Goal: Book appointment/travel/reservation

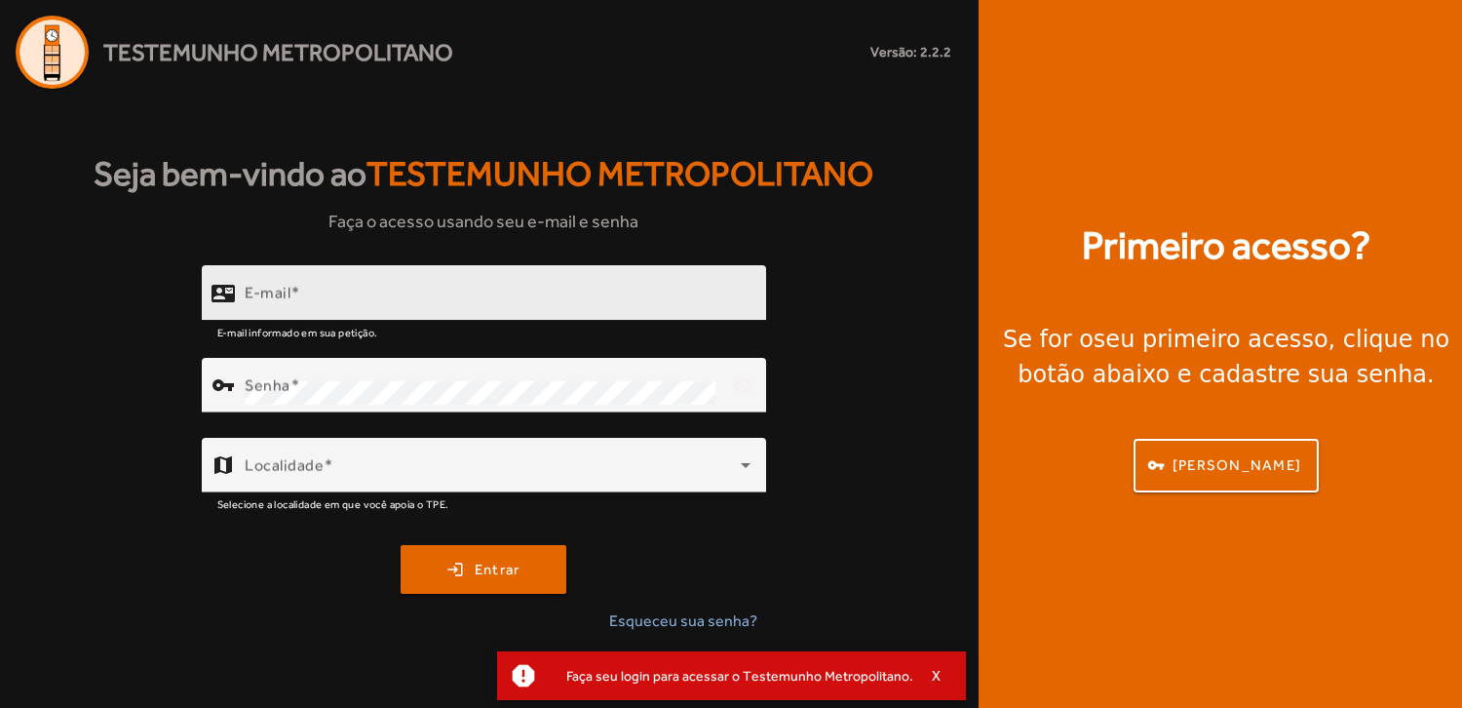
click at [253, 312] on input "E-mail" at bounding box center [498, 300] width 506 height 23
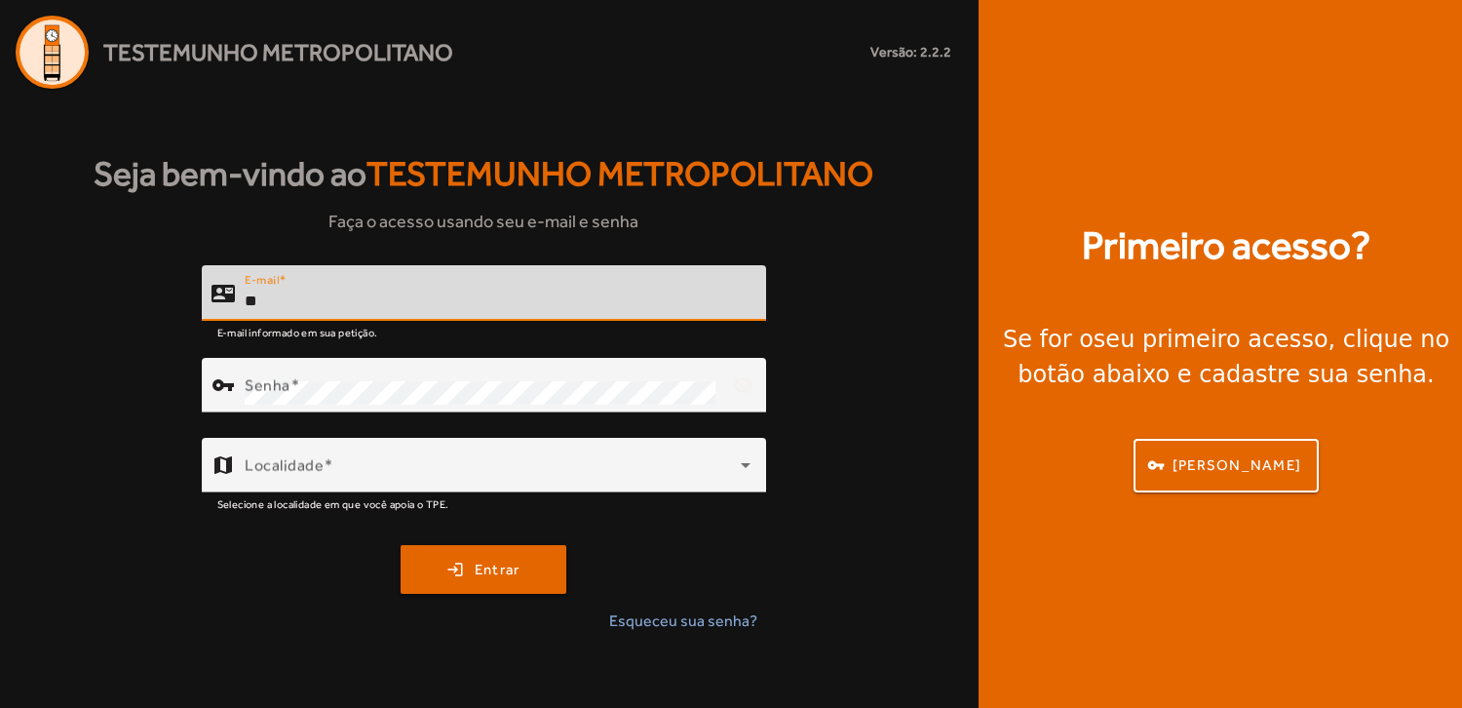
type input "*"
type input "**********"
click at [247, 389] on mat-label "Senha" at bounding box center [268, 384] width 46 height 19
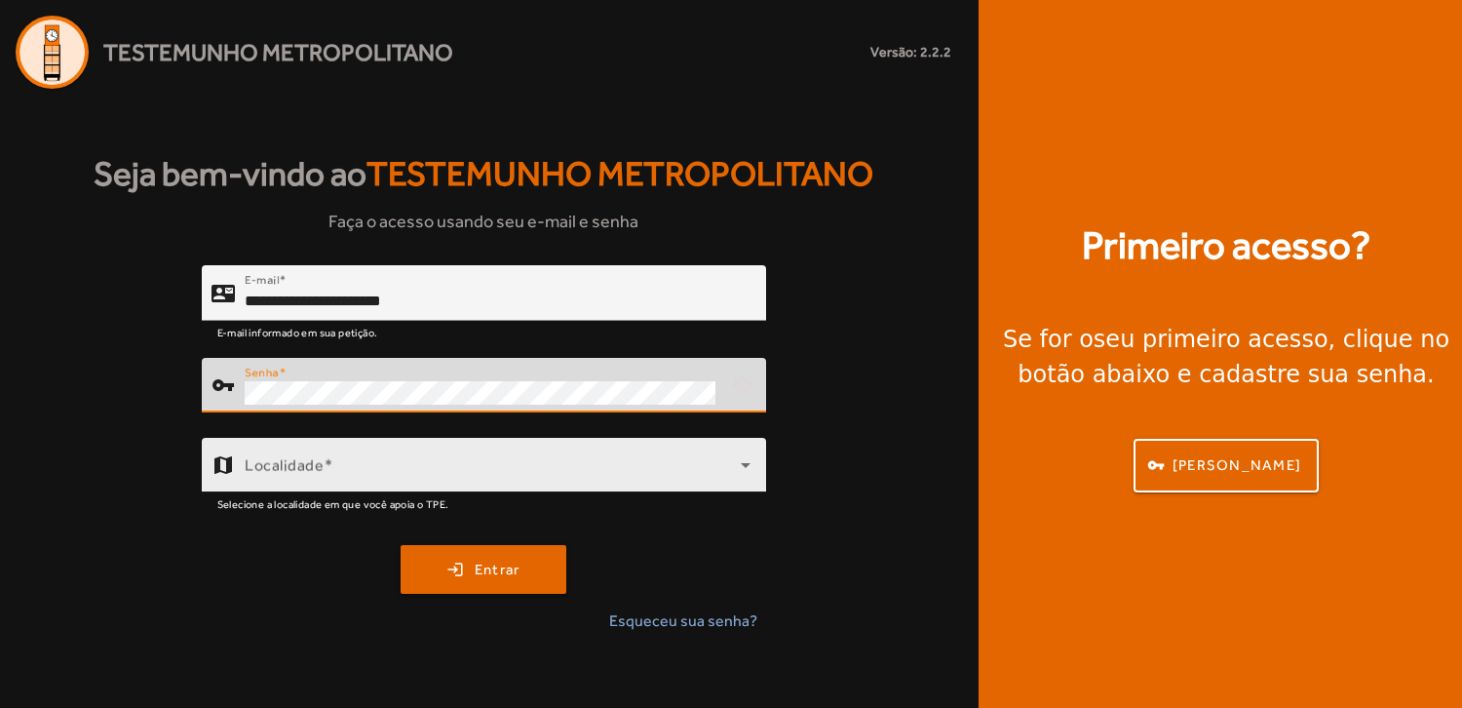
click at [742, 466] on icon at bounding box center [744, 464] width 23 height 23
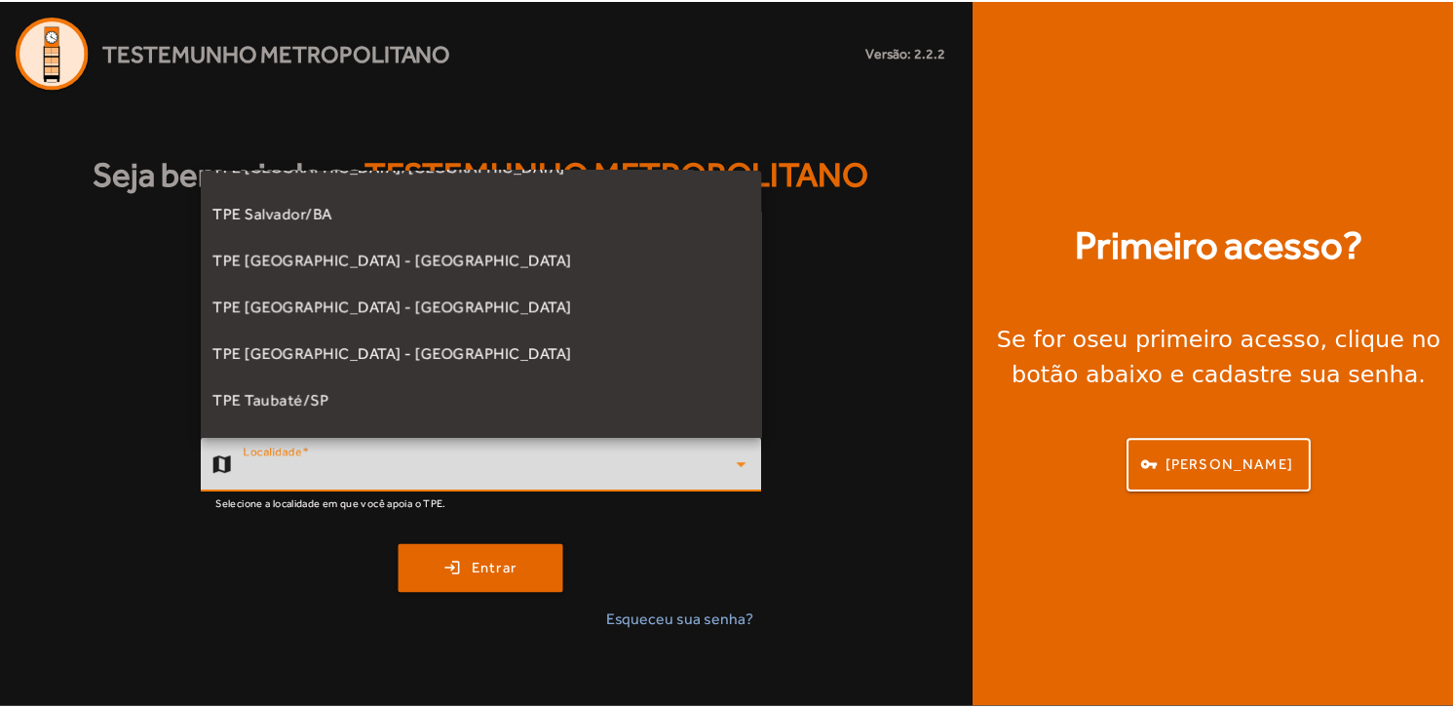
scroll to position [487, 0]
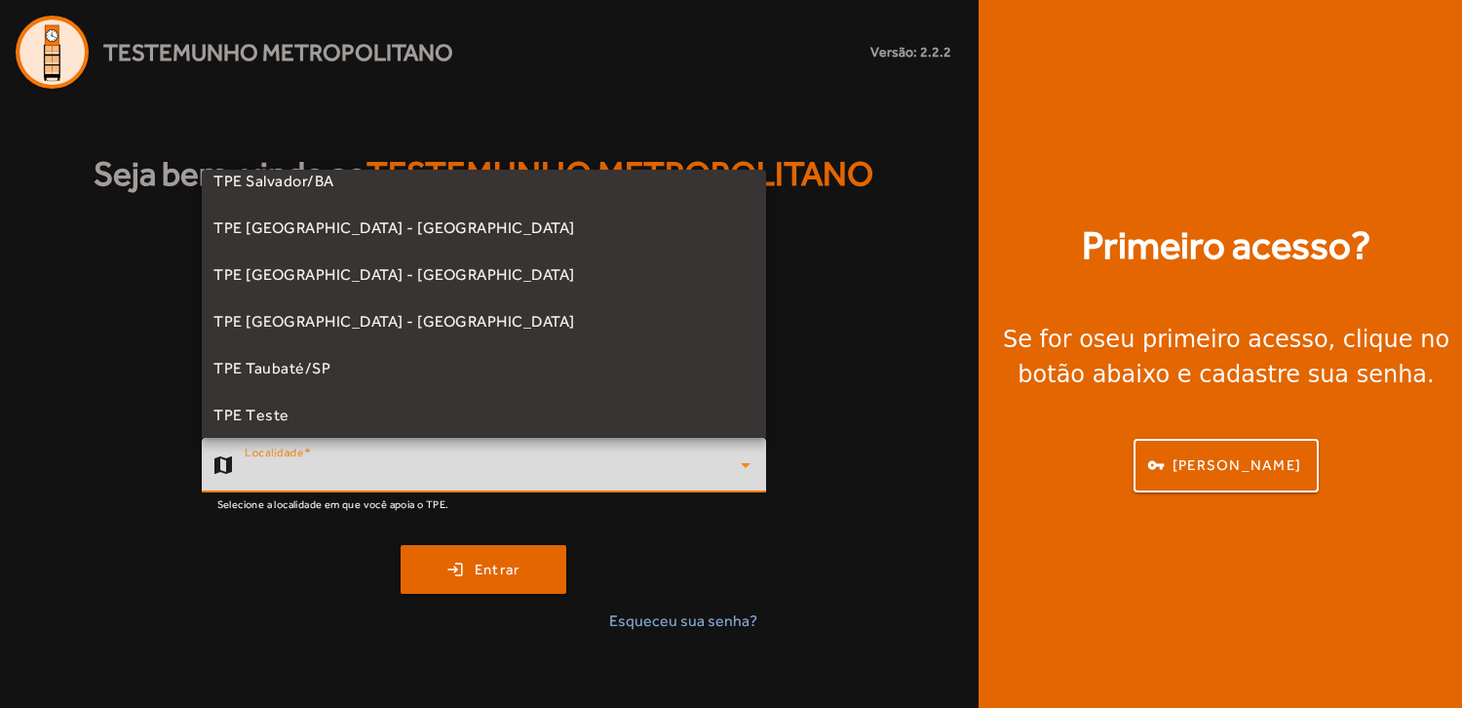
click at [379, 274] on span "TPE [GEOGRAPHIC_DATA] - [GEOGRAPHIC_DATA]" at bounding box center [394, 274] width 362 height 23
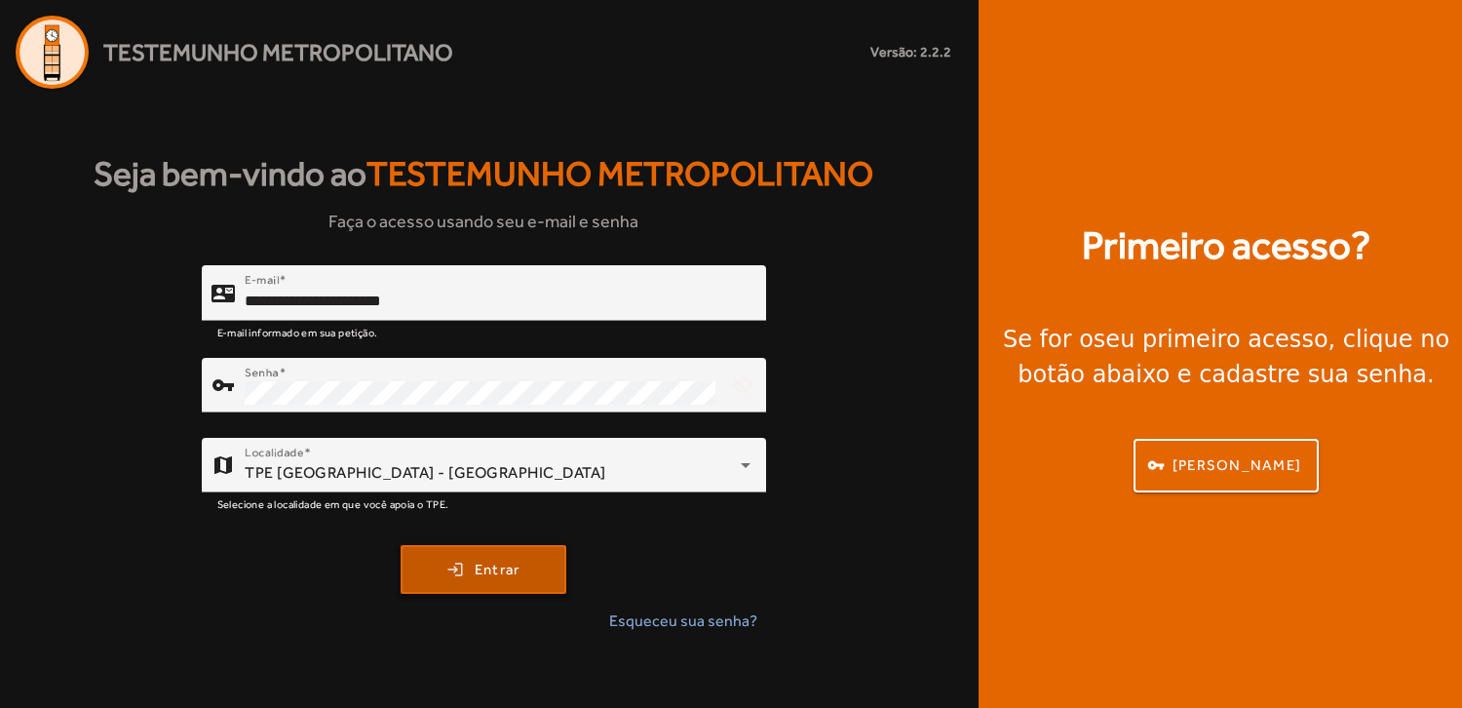
click at [466, 573] on span "submit" at bounding box center [484, 569] width 162 height 47
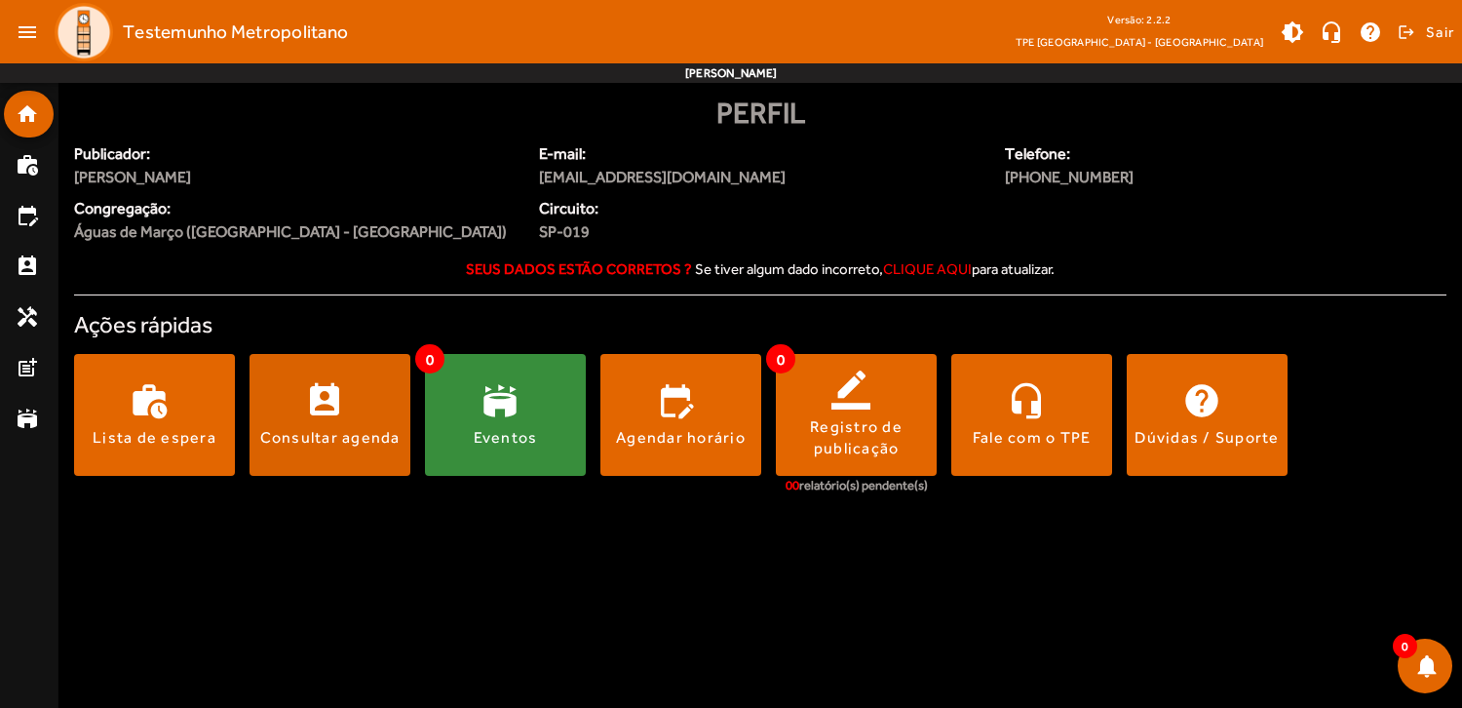
click at [341, 441] on div "Consultar agenda" at bounding box center [330, 437] width 140 height 21
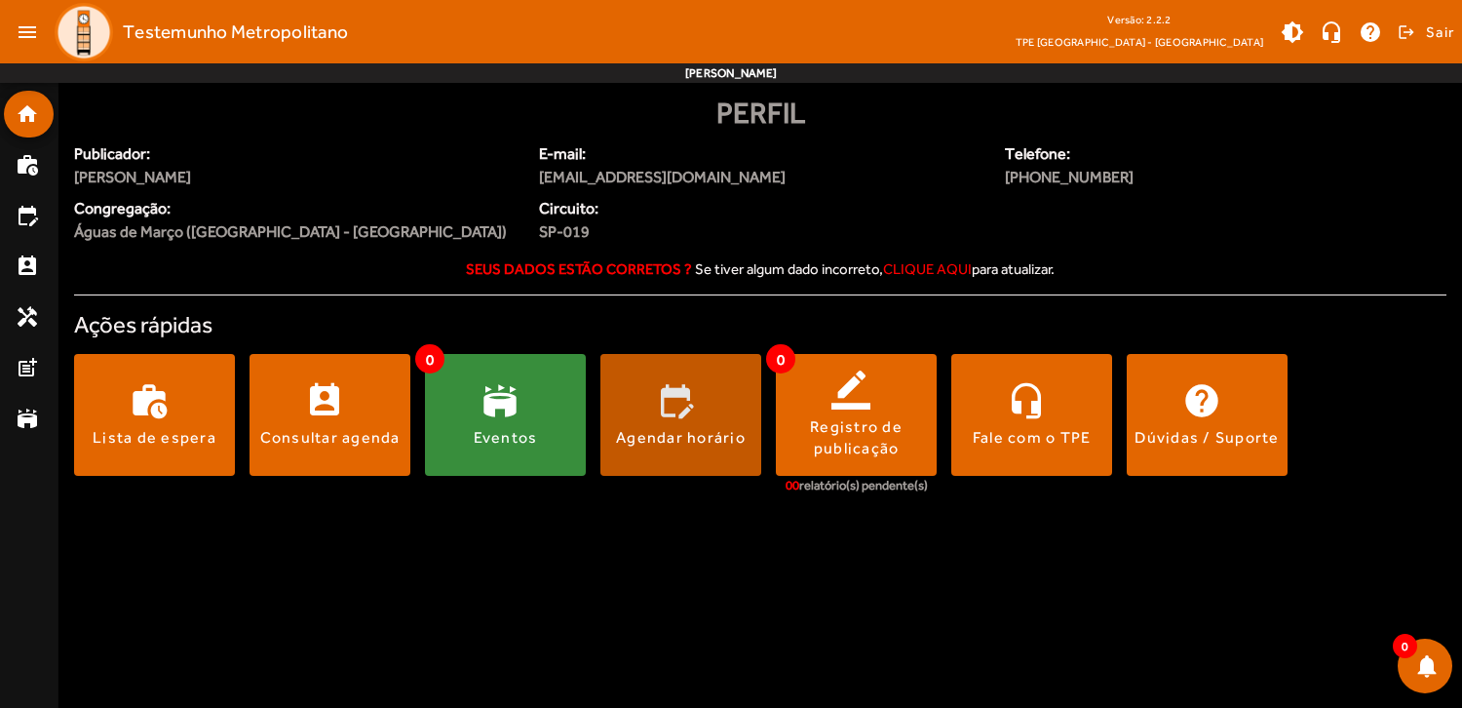
click at [683, 434] on div "Agendar horário" at bounding box center [681, 437] width 130 height 21
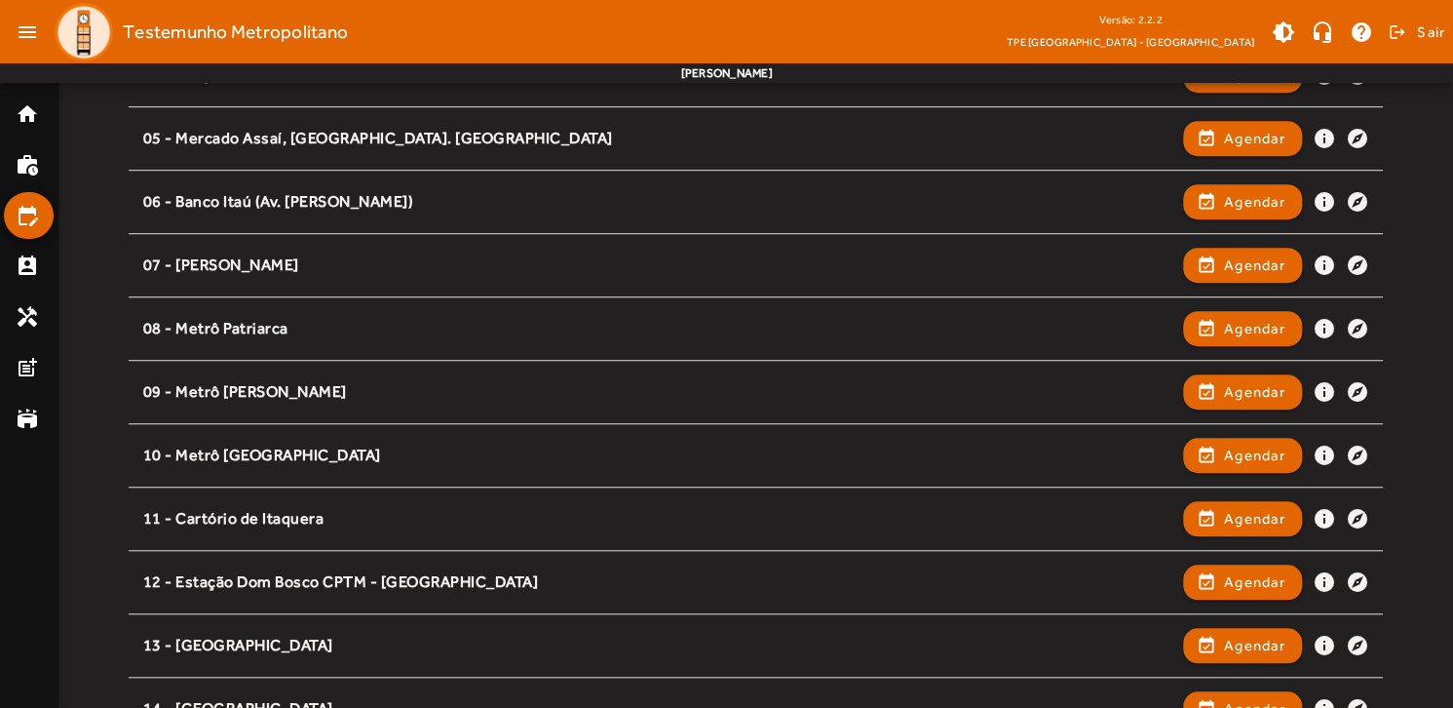
scroll to position [564, 0]
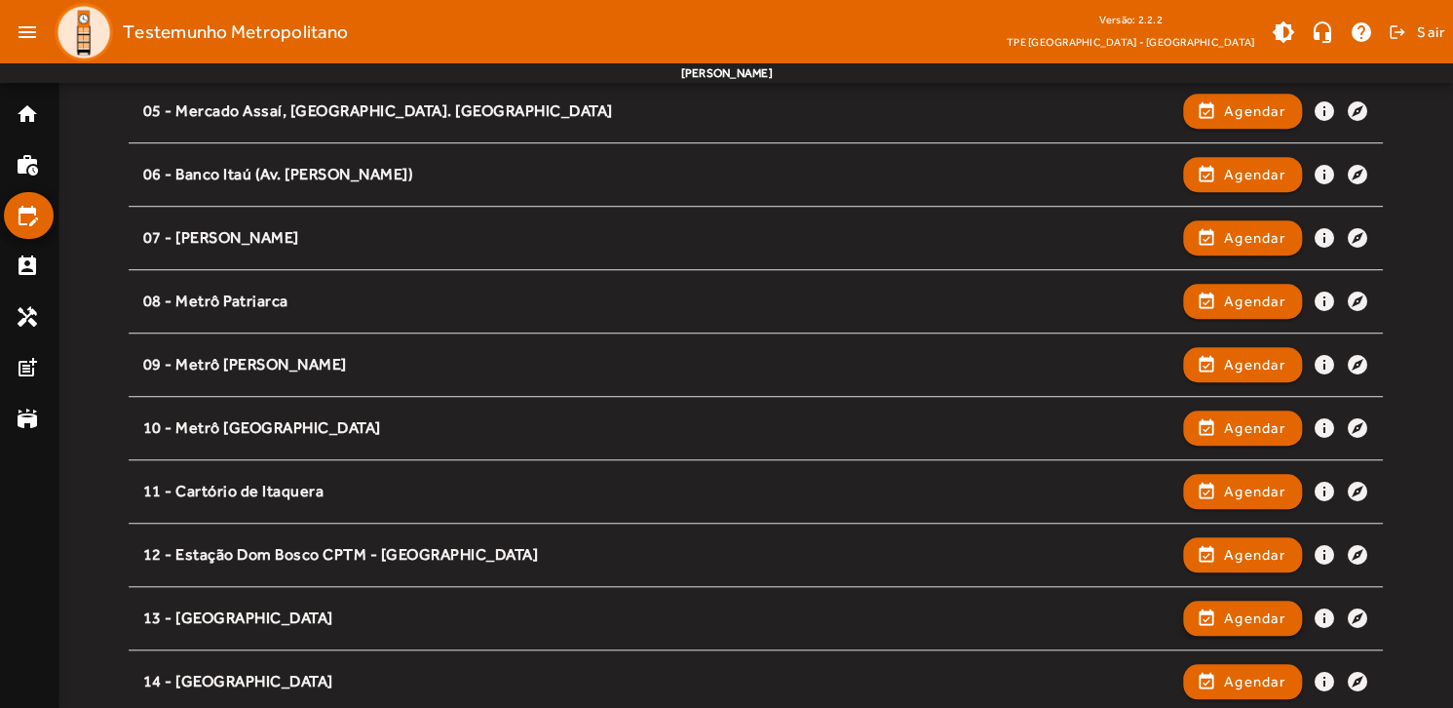
click at [1271, 611] on span "Agendar" at bounding box center [1254, 617] width 61 height 23
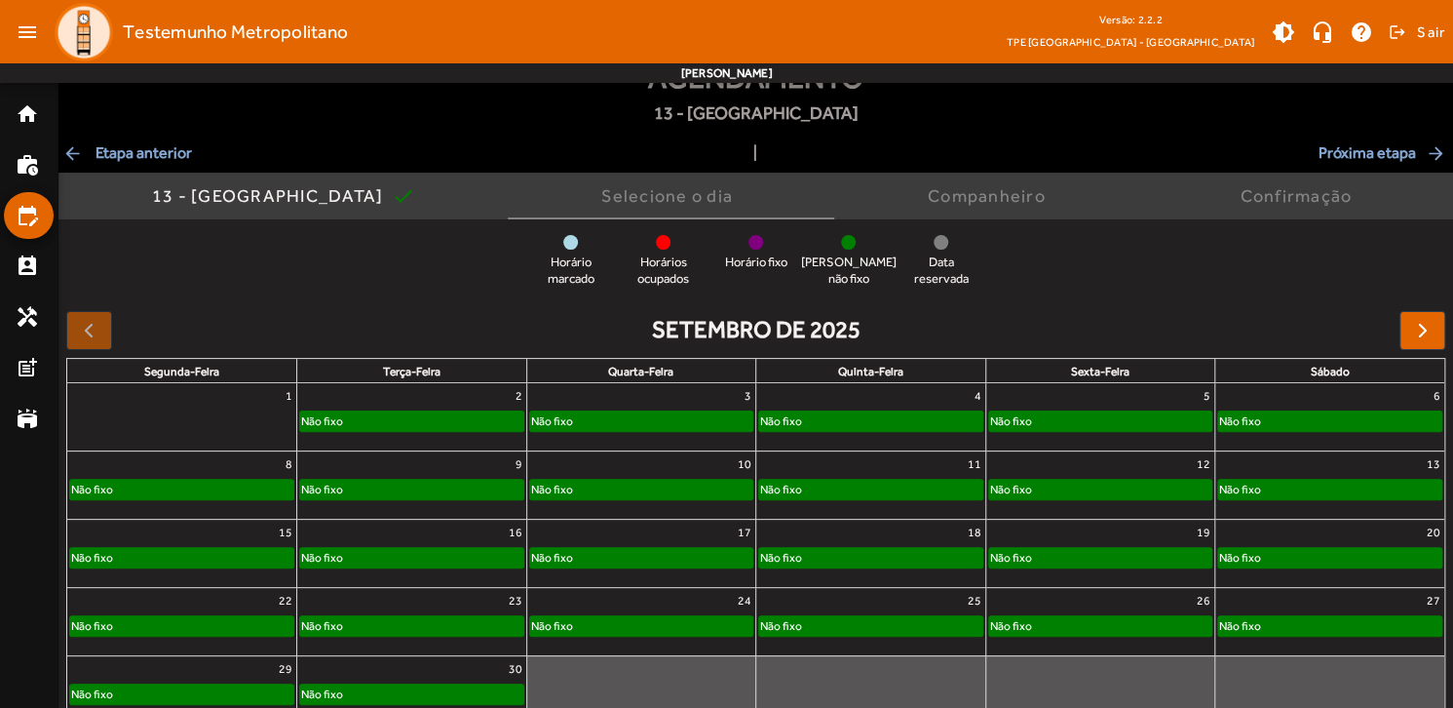
scroll to position [97, 0]
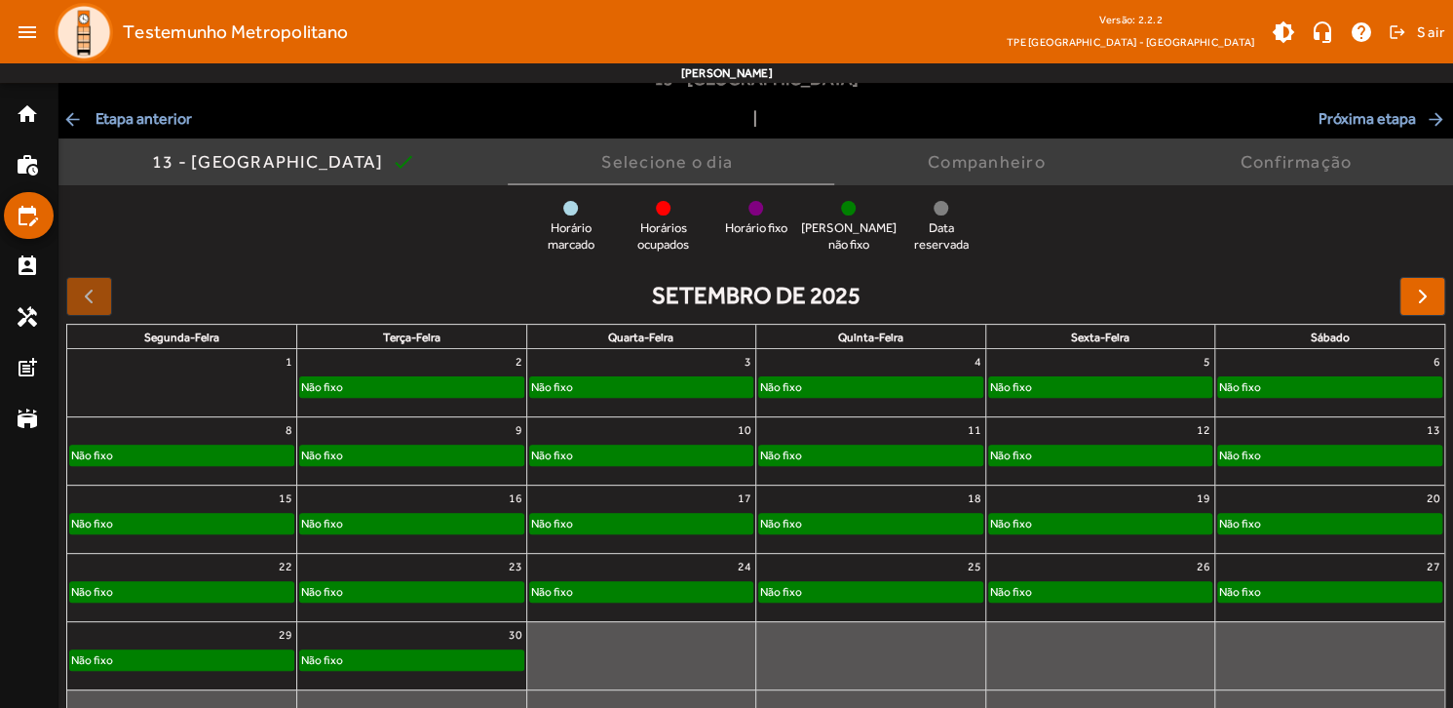
click at [1321, 449] on div "Não fixo" at bounding box center [1329, 454] width 223 height 19
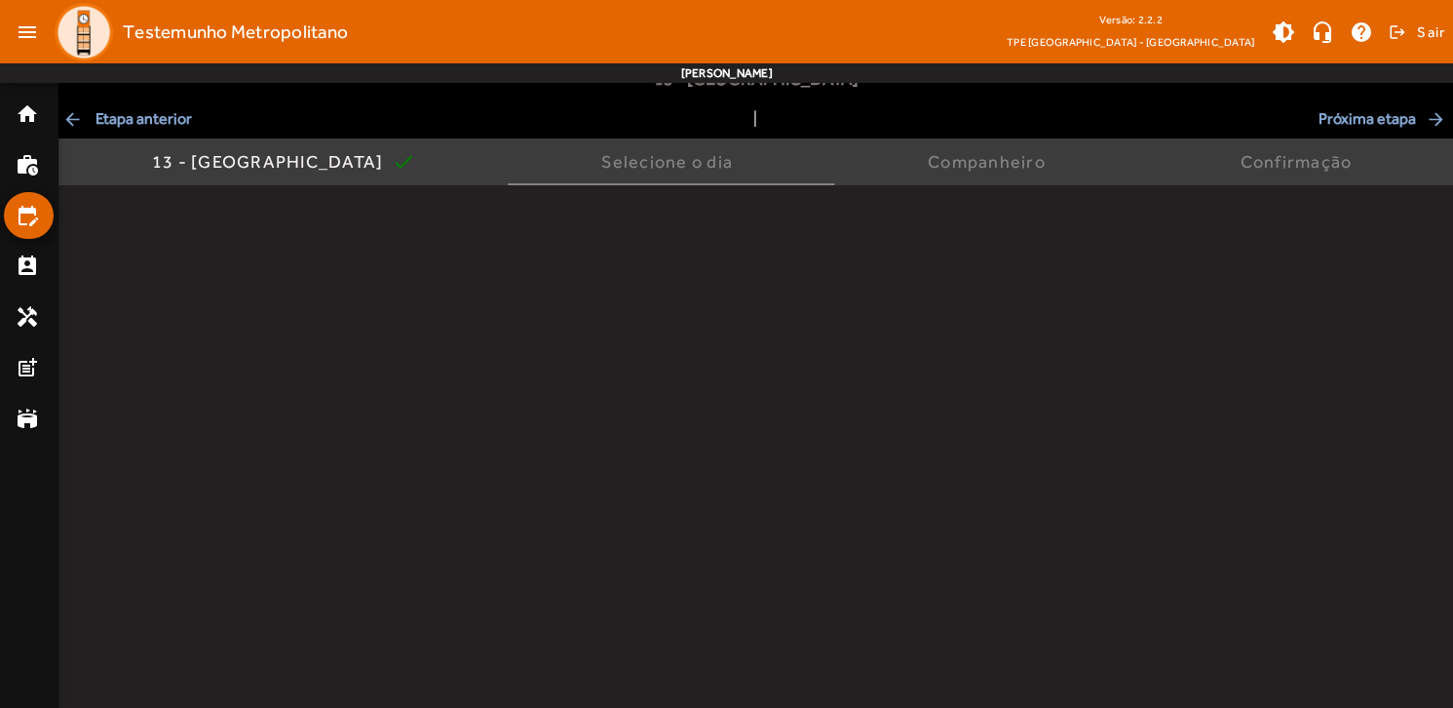
scroll to position [0, 0]
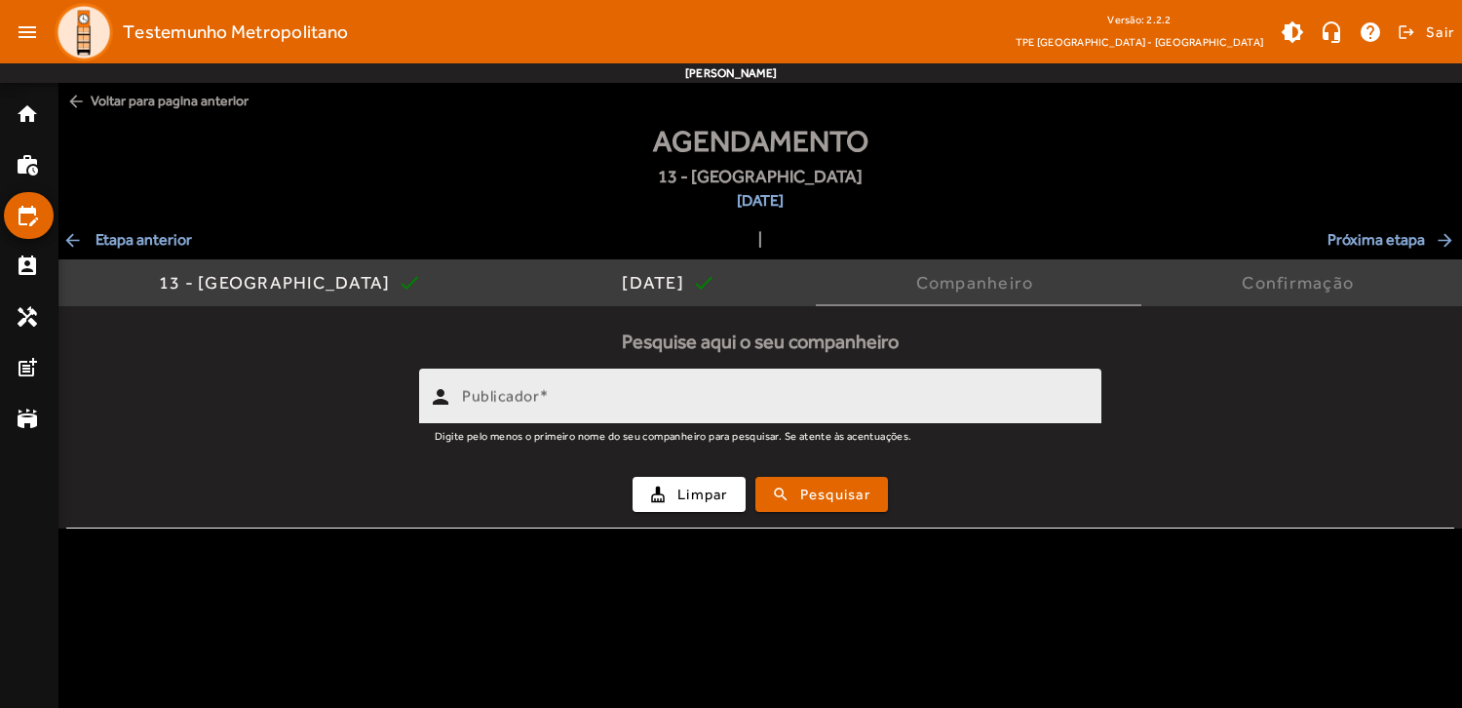
click at [488, 399] on mat-label "Publicador" at bounding box center [500, 396] width 77 height 19
click at [488, 399] on input "Publicador" at bounding box center [774, 404] width 624 height 23
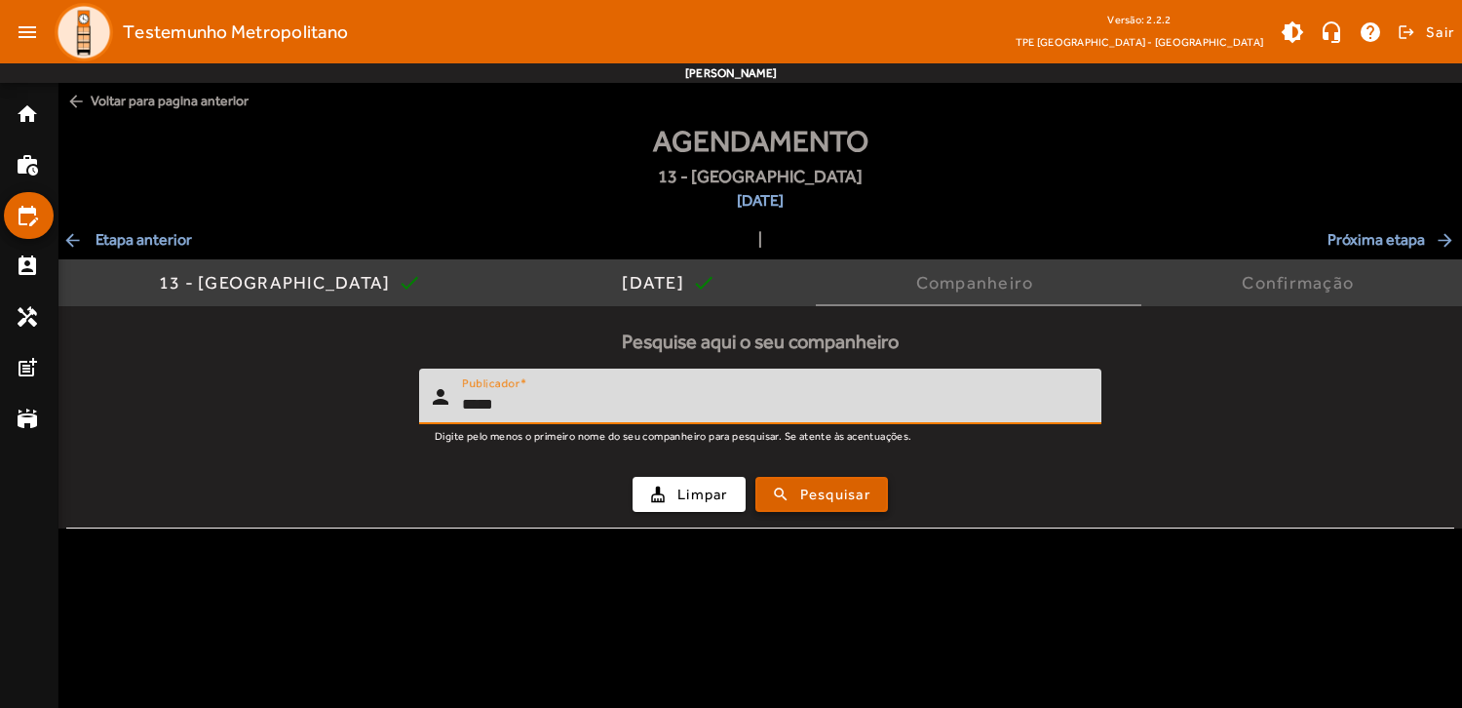
type input "*****"
click at [812, 499] on span "Pesquisar" at bounding box center [835, 494] width 70 height 22
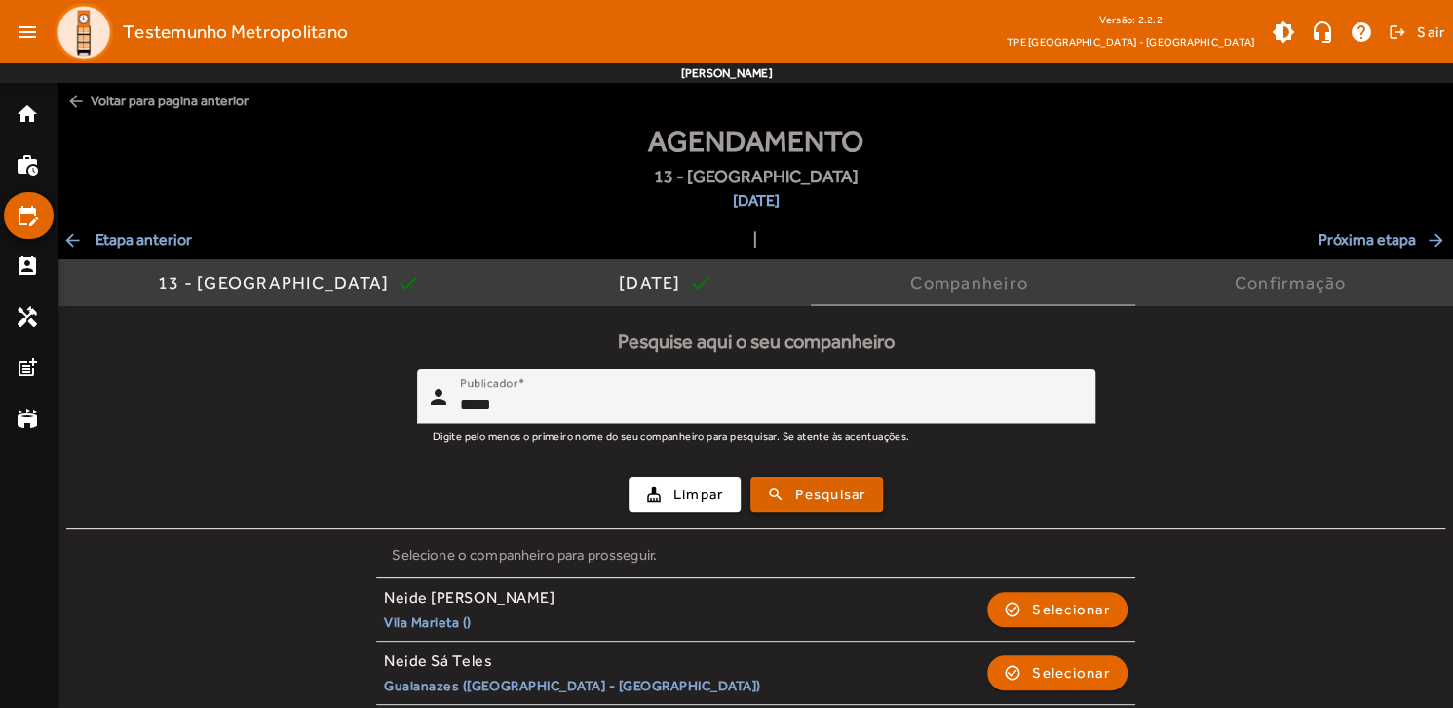
scroll to position [73, 0]
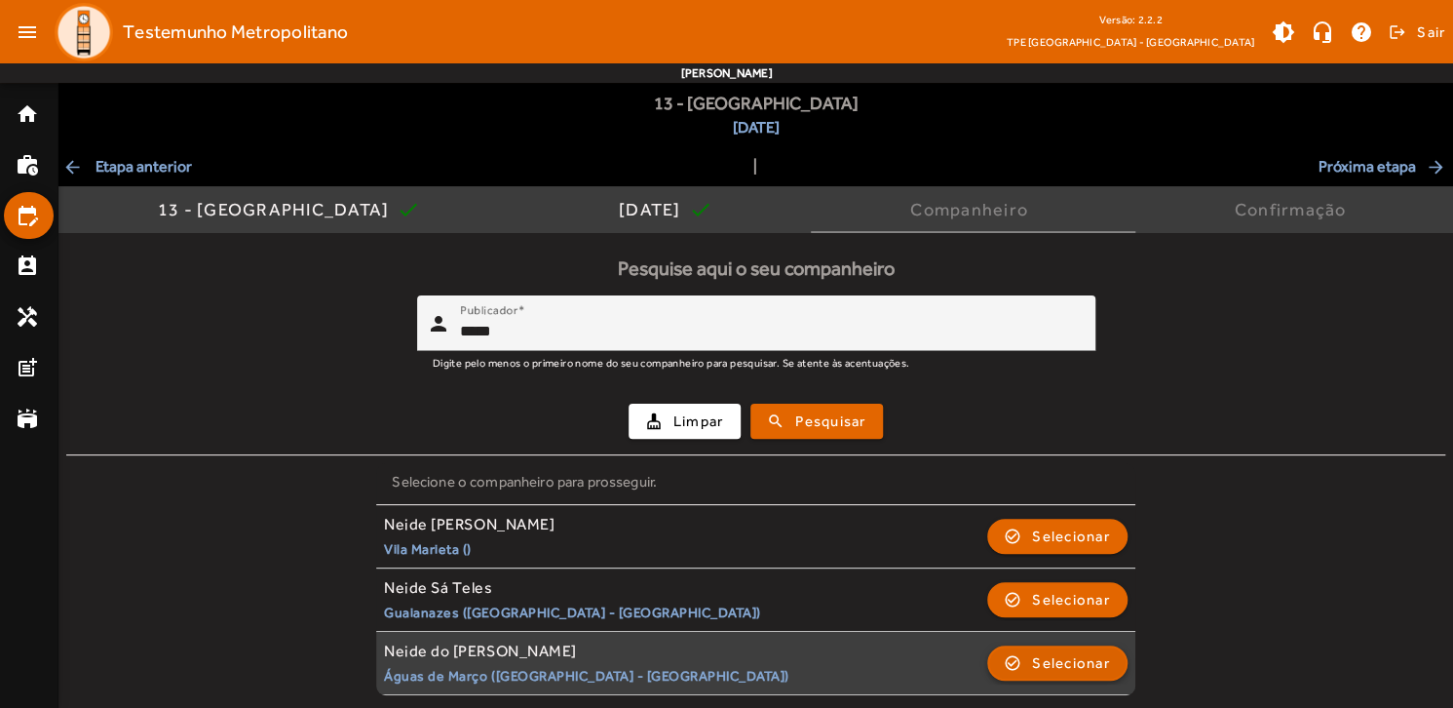
click at [1046, 660] on span "Selecionar" at bounding box center [1071, 662] width 78 height 23
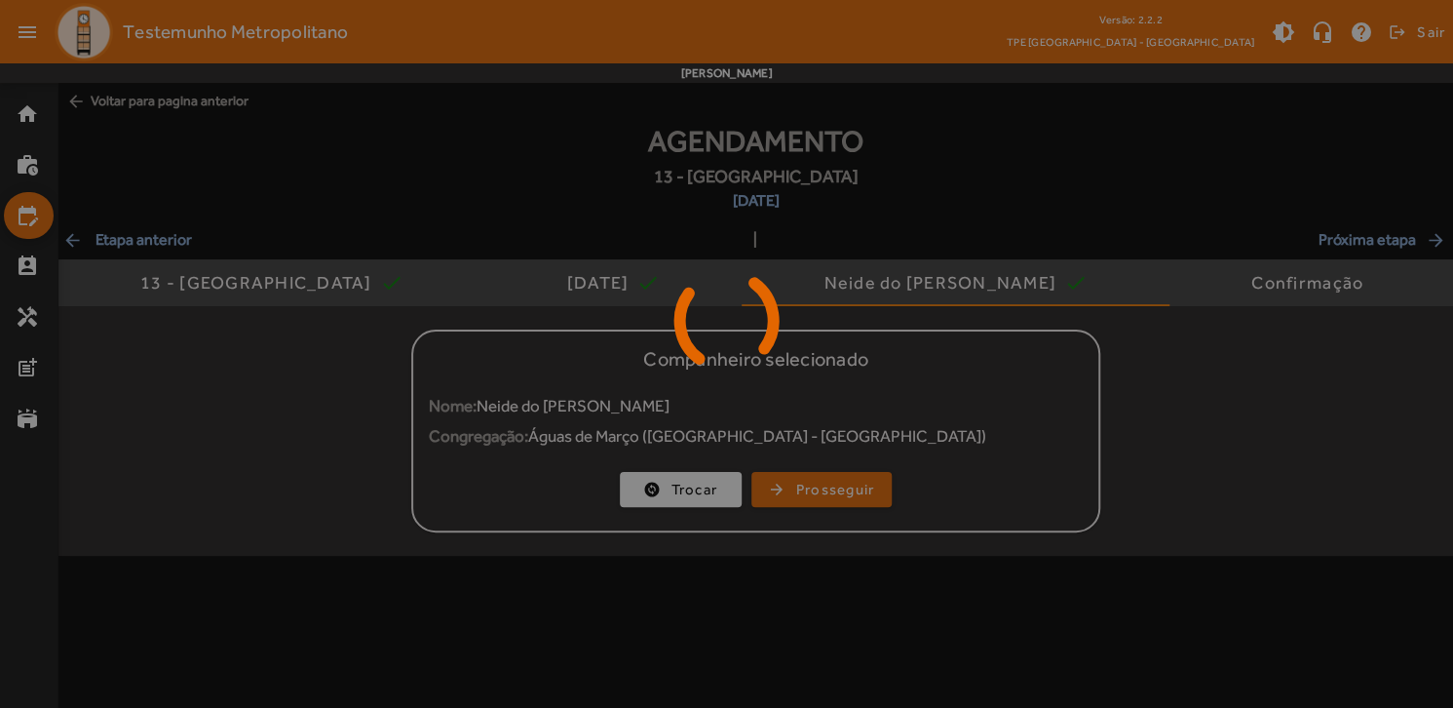
scroll to position [0, 0]
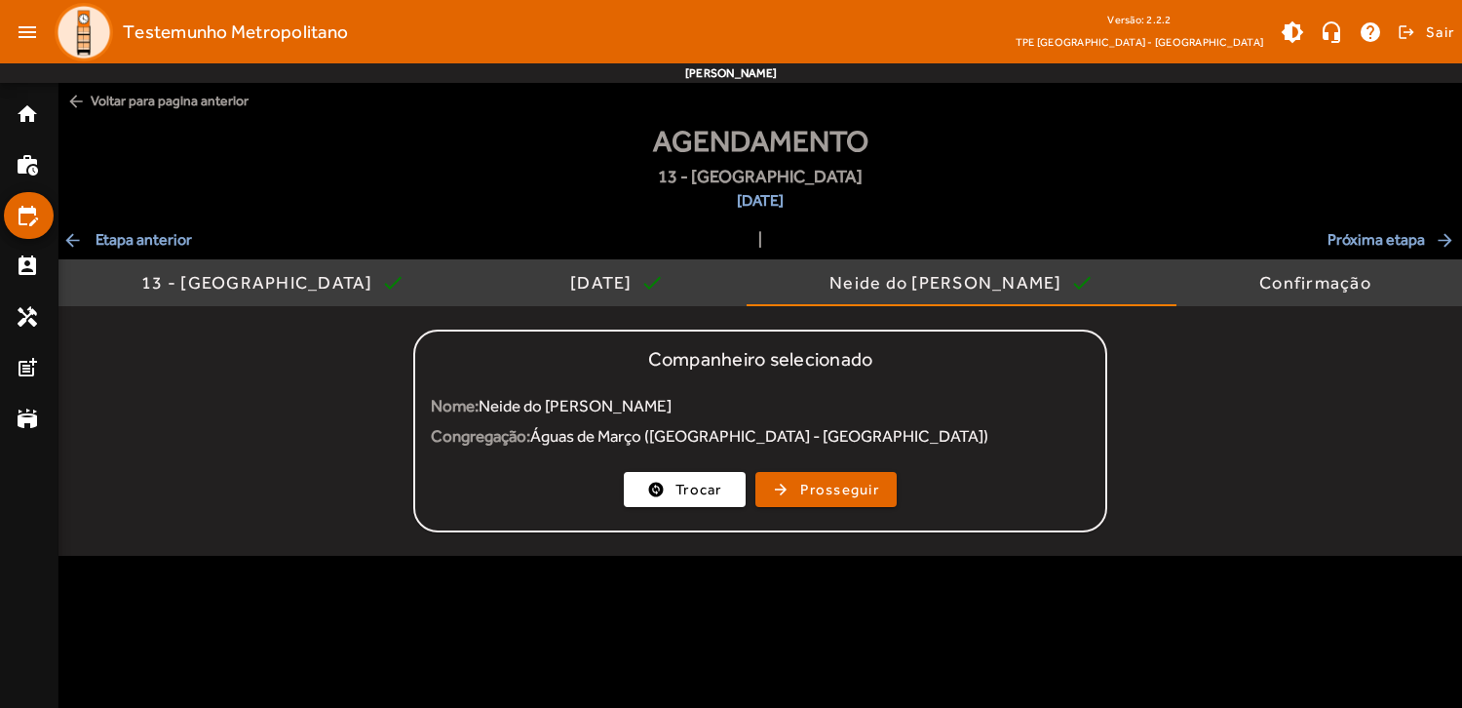
click at [160, 242] on span "arrow_back Etapa anterior" at bounding box center [127, 239] width 130 height 23
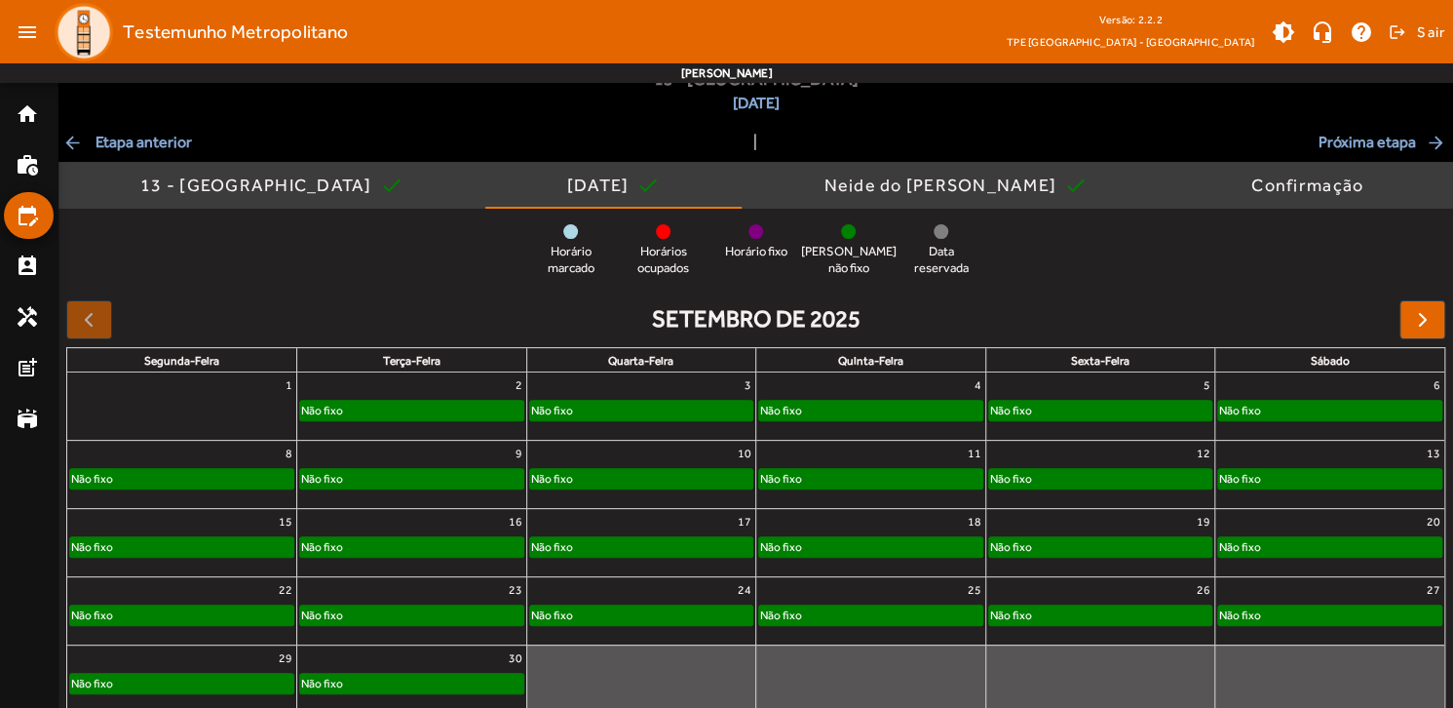
scroll to position [177, 0]
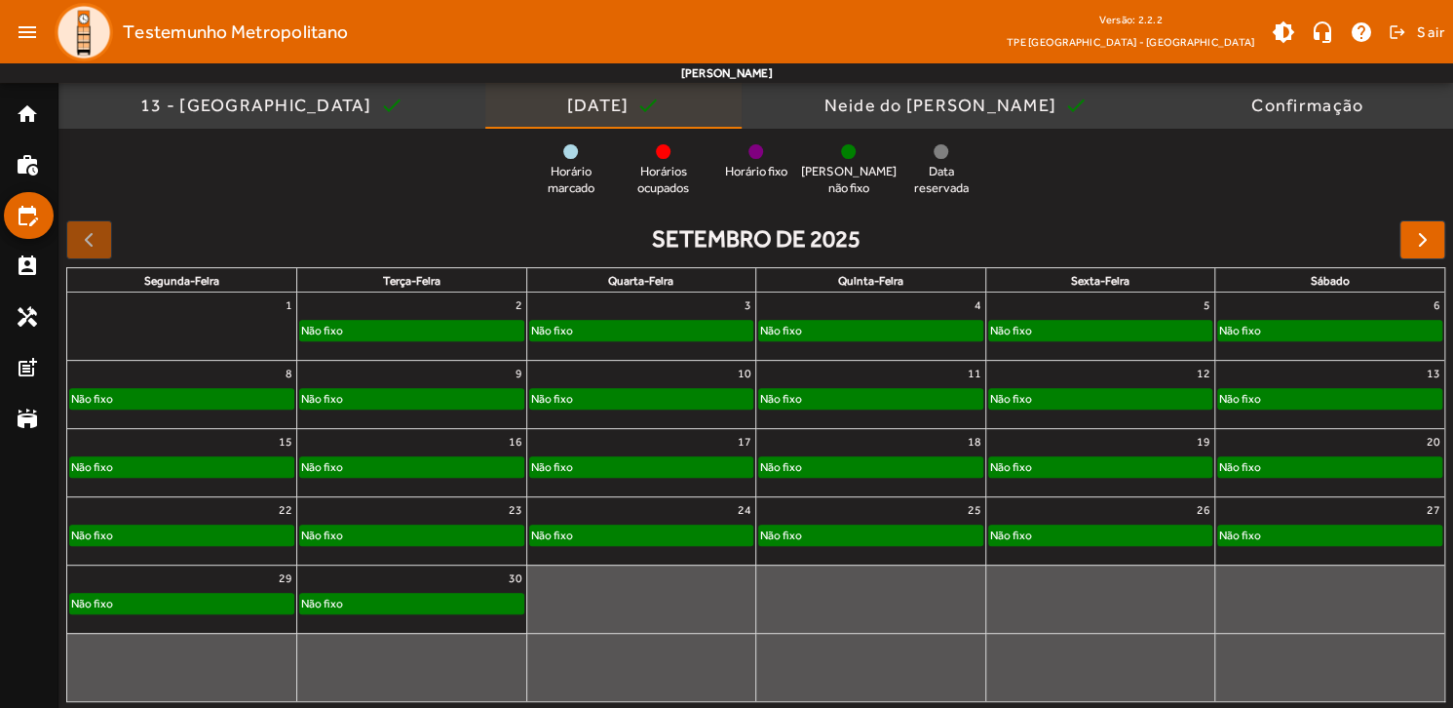
click at [660, 104] on mat-icon "check" at bounding box center [647, 105] width 23 height 23
click at [21, 251] on mat-list-item "perm_contact_calendar" at bounding box center [29, 266] width 50 height 47
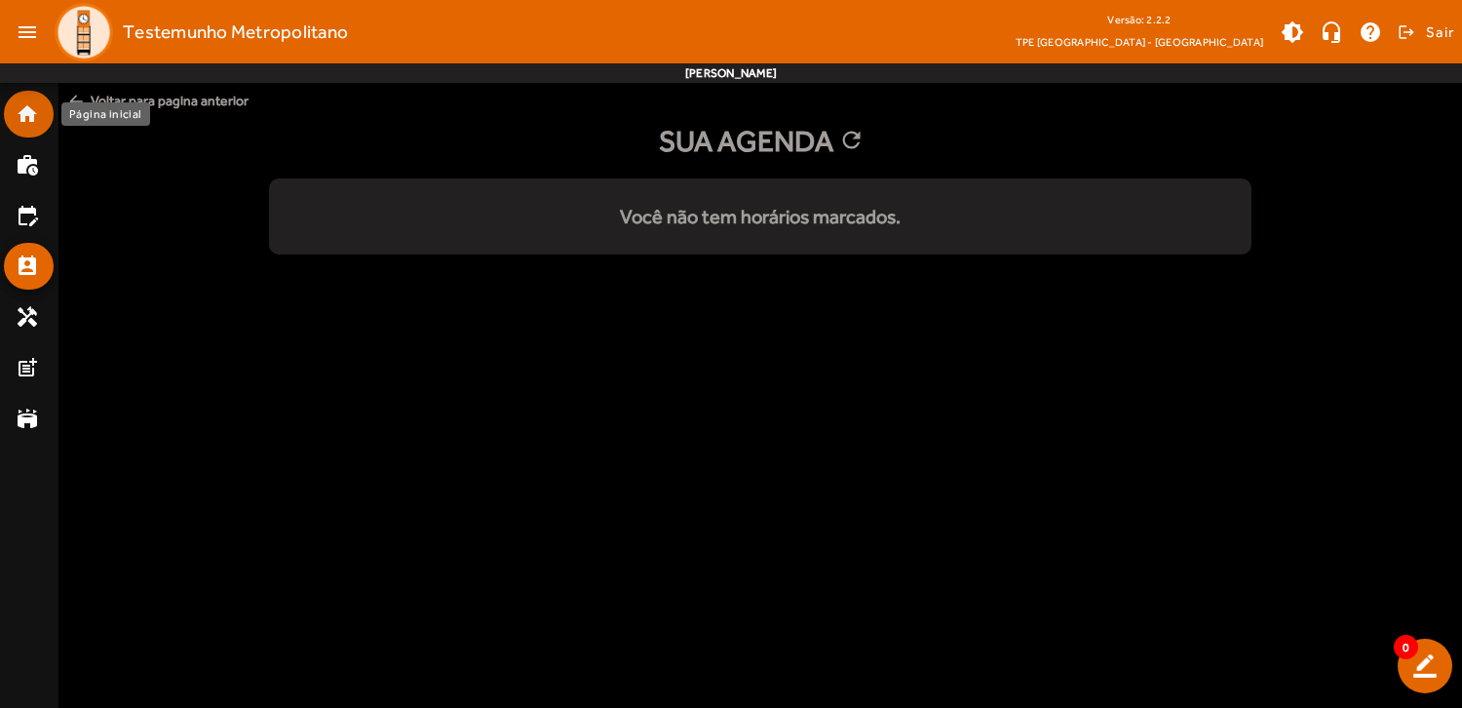
click at [38, 121] on mat-icon "home" at bounding box center [27, 113] width 23 height 23
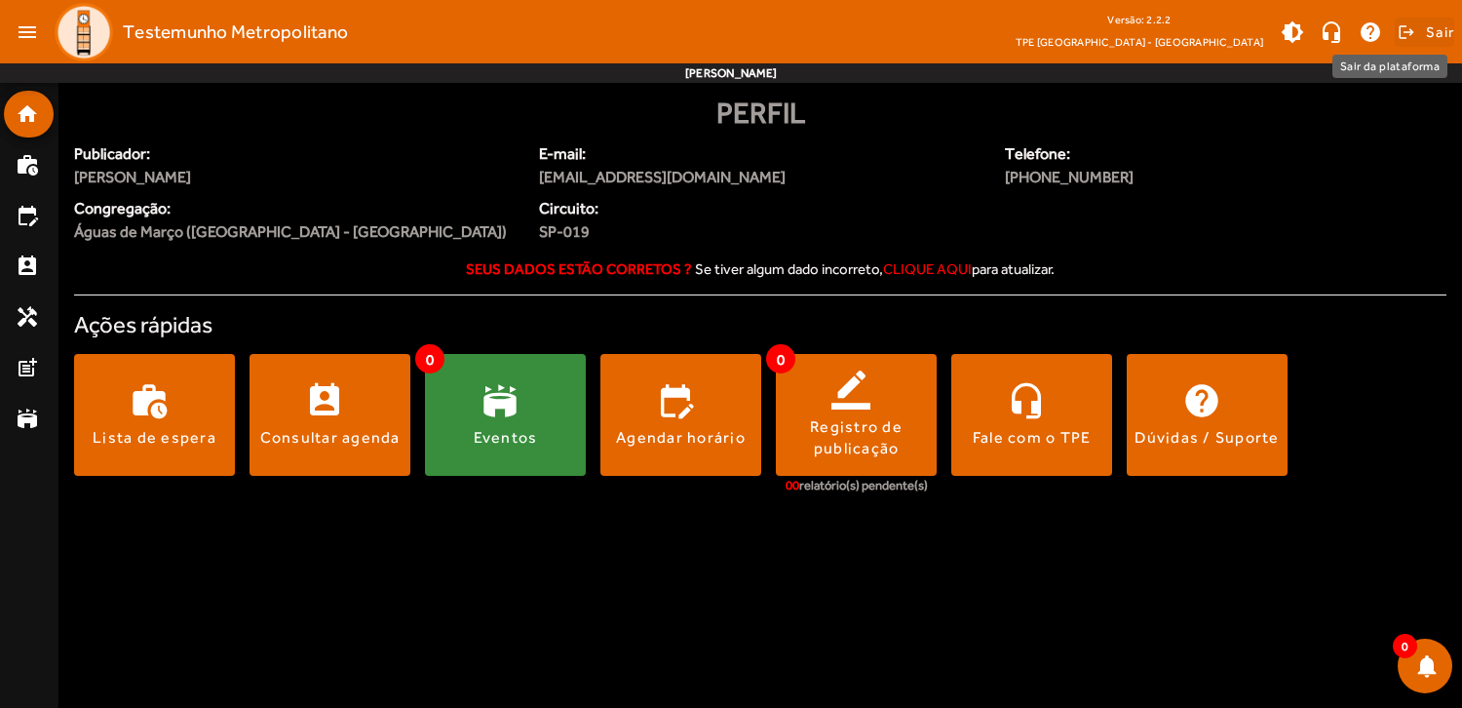
click at [1407, 27] on span at bounding box center [1424, 32] width 59 height 47
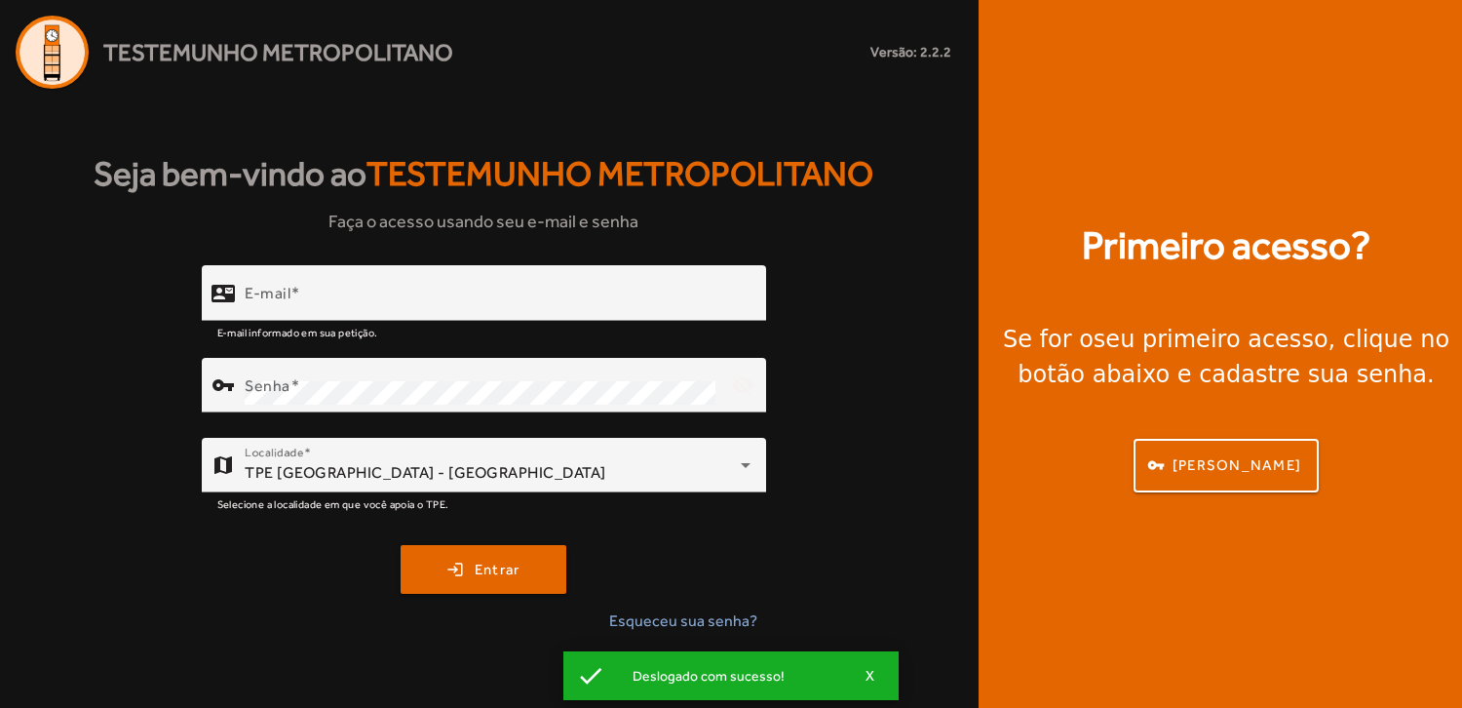
type input "**********"
click at [867, 671] on span "X" at bounding box center [871, 676] width 10 height 18
